Goal: Information Seeking & Learning: Learn about a topic

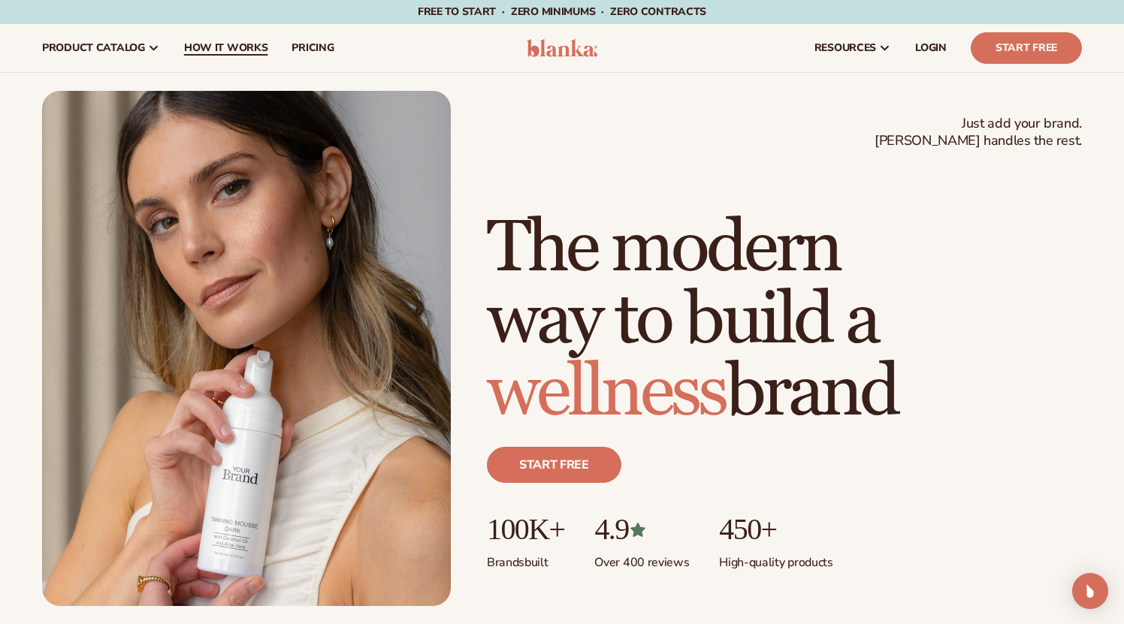
click at [203, 45] on span "How It Works" at bounding box center [226, 48] width 84 height 12
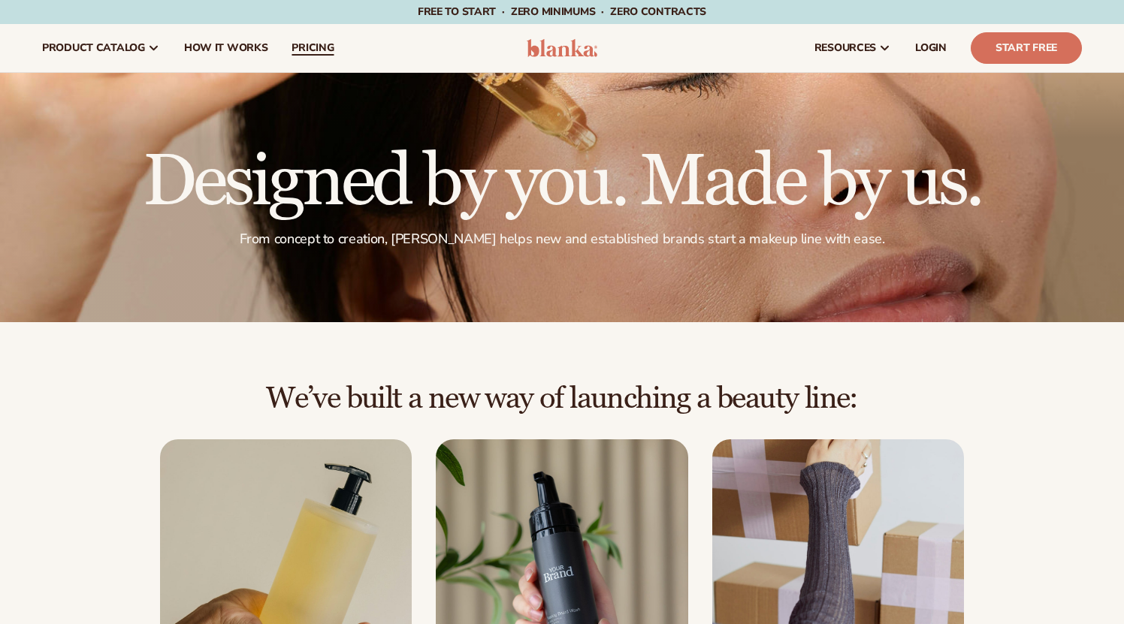
click at [312, 49] on span "pricing" at bounding box center [313, 48] width 42 height 12
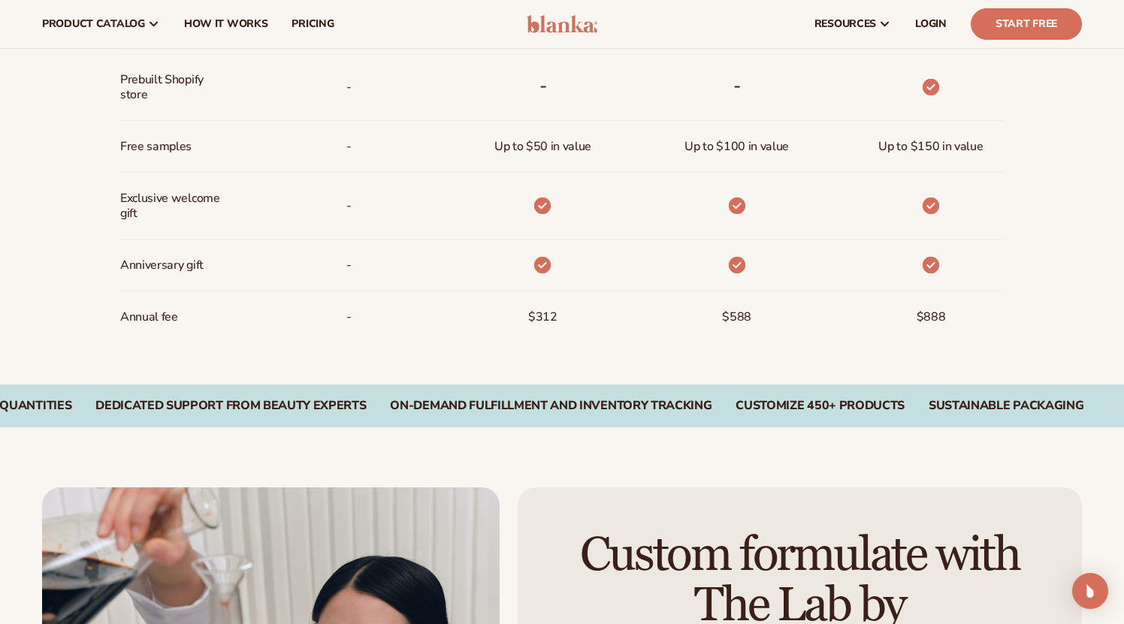
scroll to position [1182, 0]
